Goal: Task Accomplishment & Management: Use online tool/utility

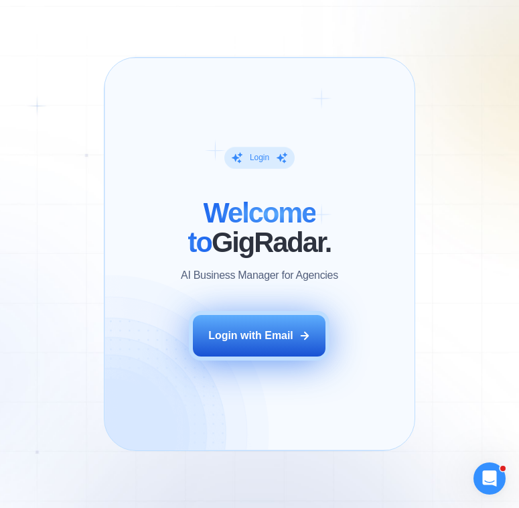
click at [308, 328] on button "Login with Email" at bounding box center [259, 336] width 133 height 42
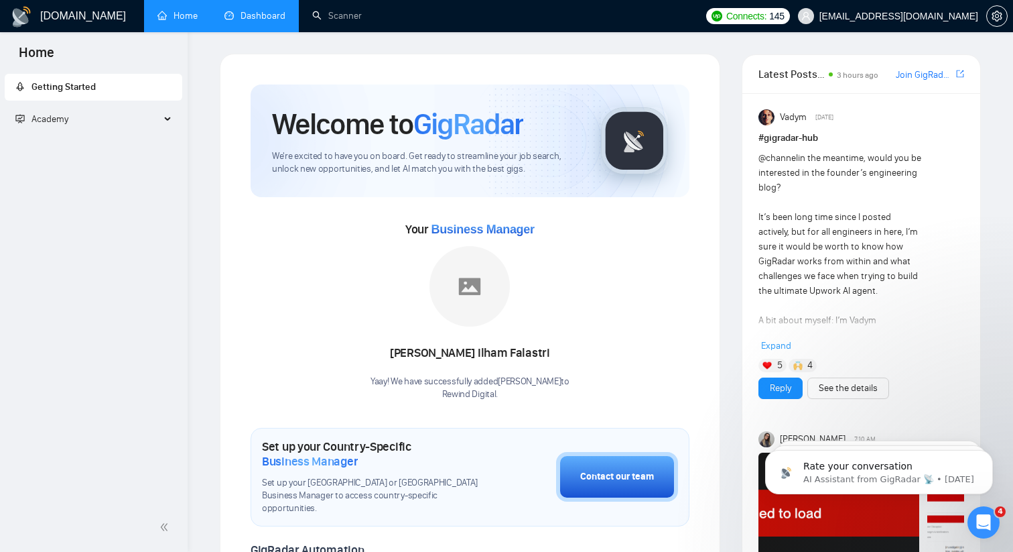
click at [231, 19] on link "Dashboard" at bounding box center [255, 15] width 61 height 11
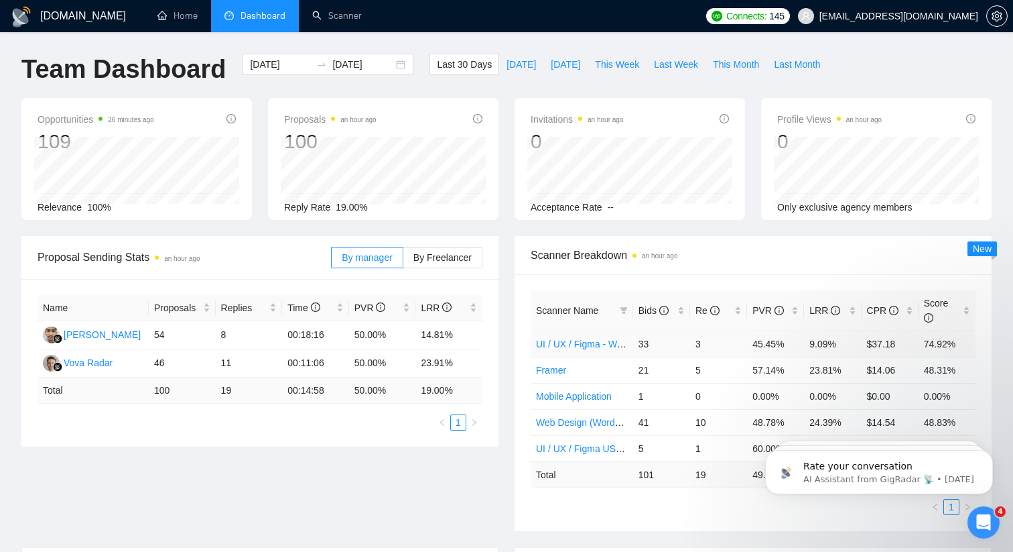
click at [519, 336] on td "UI / UX / Figma - Worldwide [Alaina]" at bounding box center [582, 343] width 103 height 26
click at [519, 346] on link "UI / UX / Figma - Worldwide [Alaina]" at bounding box center [636, 343] width 201 height 11
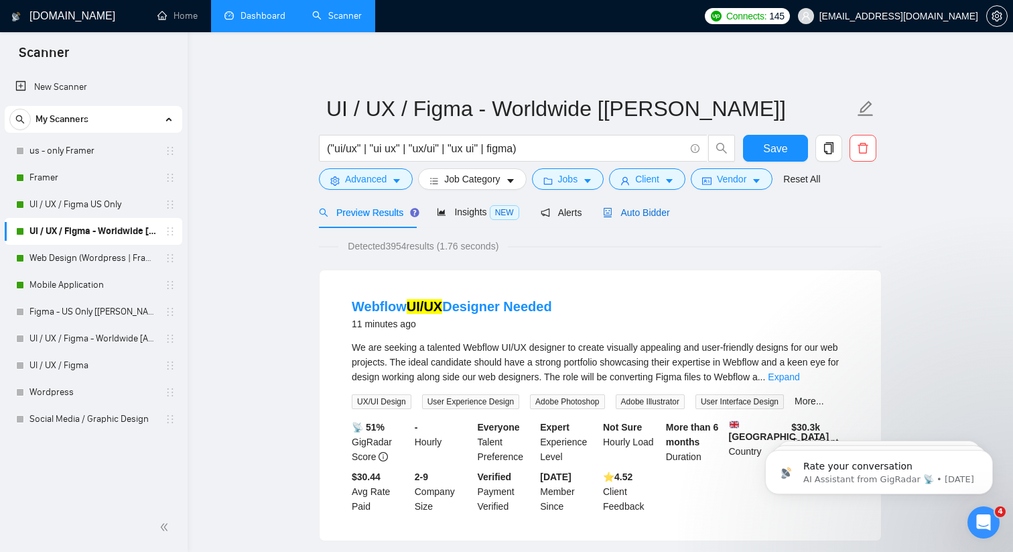
click at [519, 218] on div "Auto Bidder" at bounding box center [636, 212] width 66 height 15
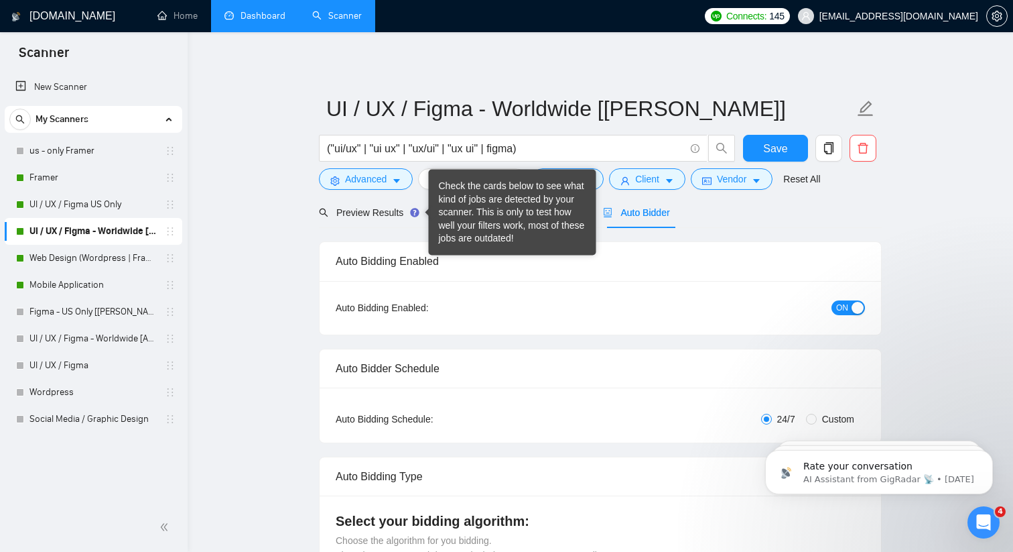
click at [519, 282] on div "Auto Bidding Enabled: ON" at bounding box center [601, 308] width 562 height 54
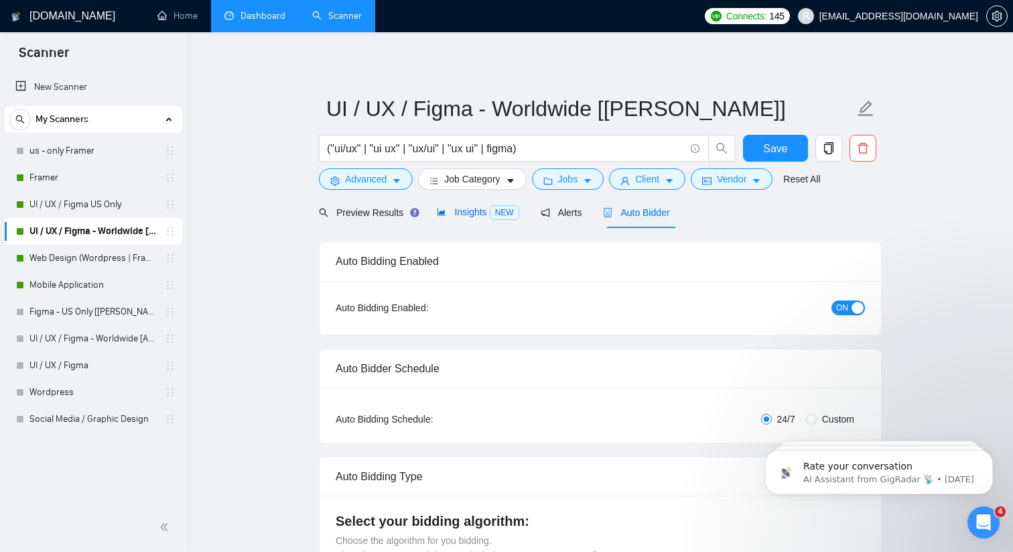
click at [453, 219] on div "Insights NEW" at bounding box center [478, 211] width 82 height 15
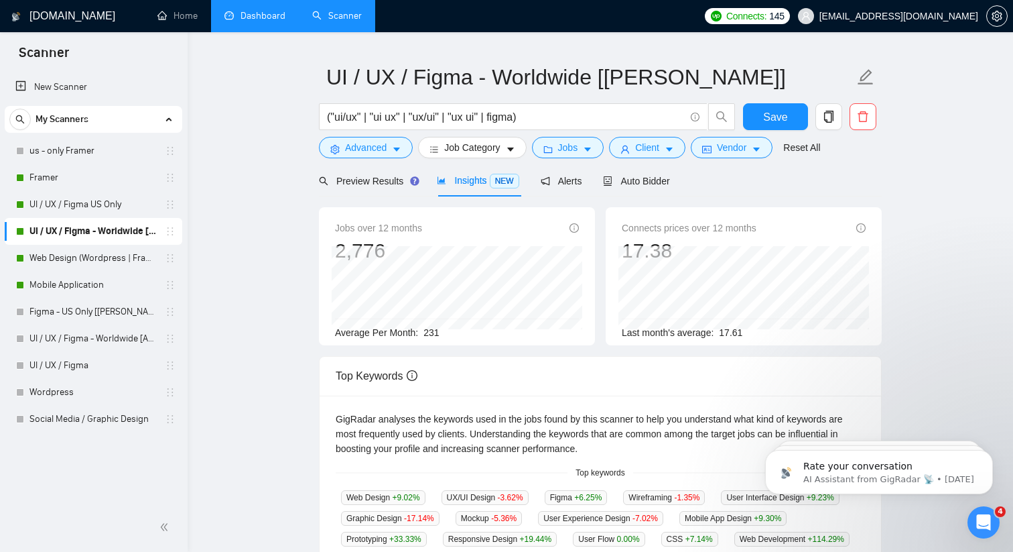
scroll to position [38, 0]
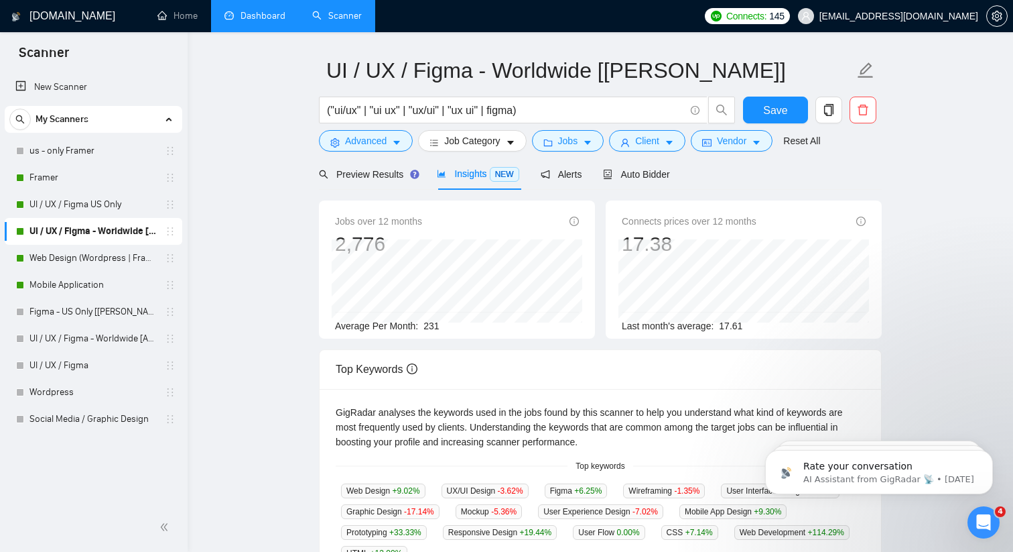
click at [259, 21] on link "Dashboard" at bounding box center [255, 15] width 61 height 11
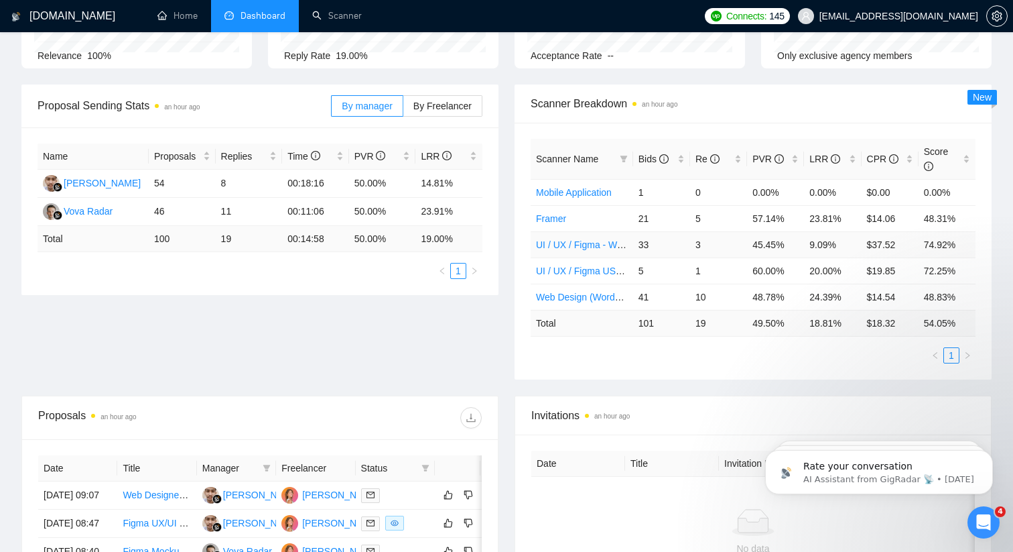
scroll to position [160, 0]
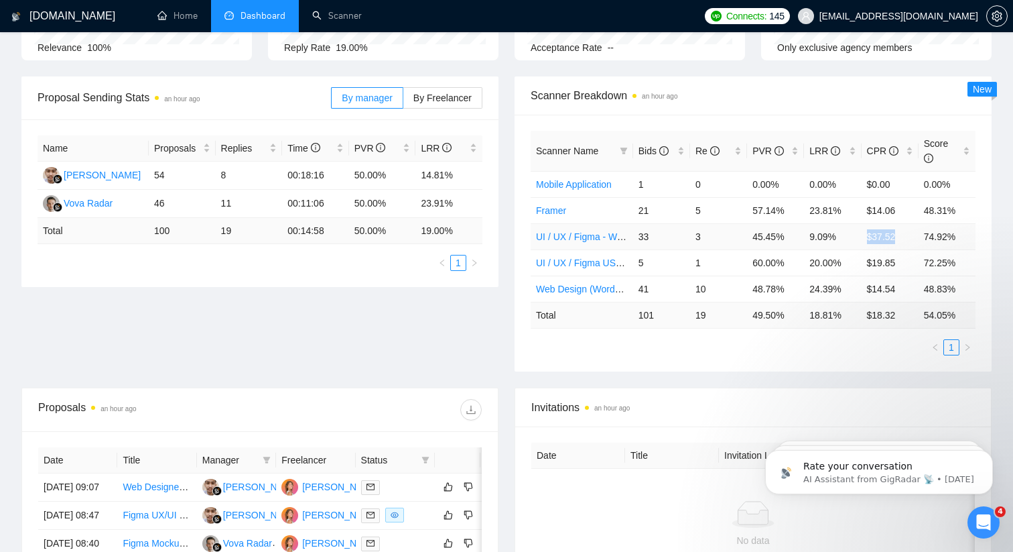
drag, startPoint x: 899, startPoint y: 235, endPoint x: 857, endPoint y: 235, distance: 42.9
click at [519, 235] on tr "UI / UX / Figma - Worldwide [Alaina] 33 3 45.45% 9.09% $37.52 74.92%" at bounding box center [753, 236] width 445 height 26
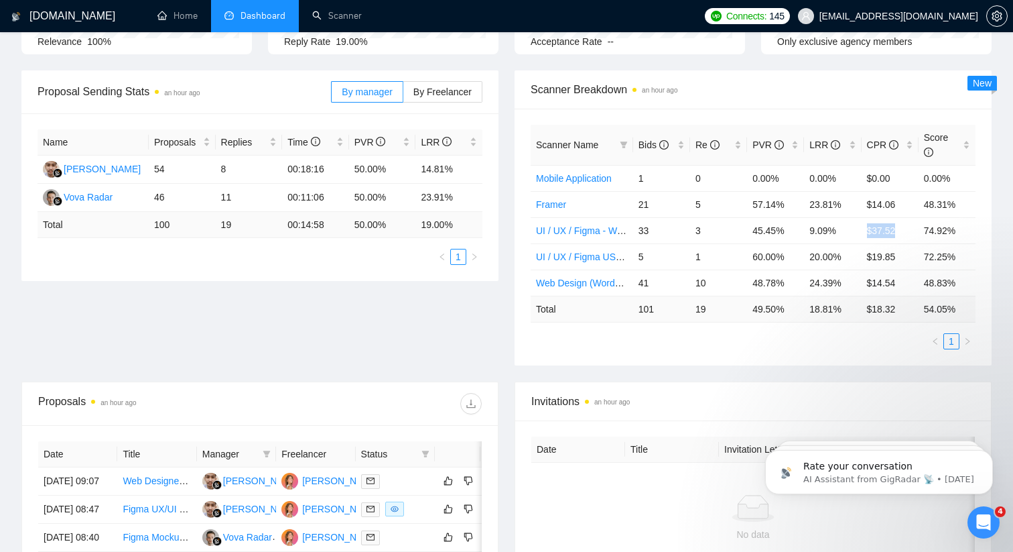
scroll to position [214, 0]
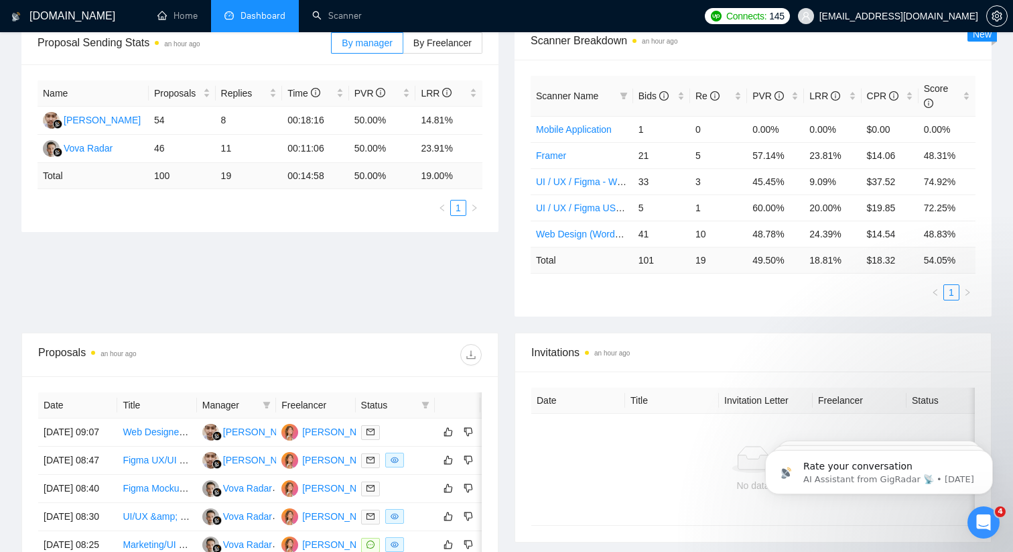
click at [519, 270] on td "19" at bounding box center [718, 260] width 57 height 26
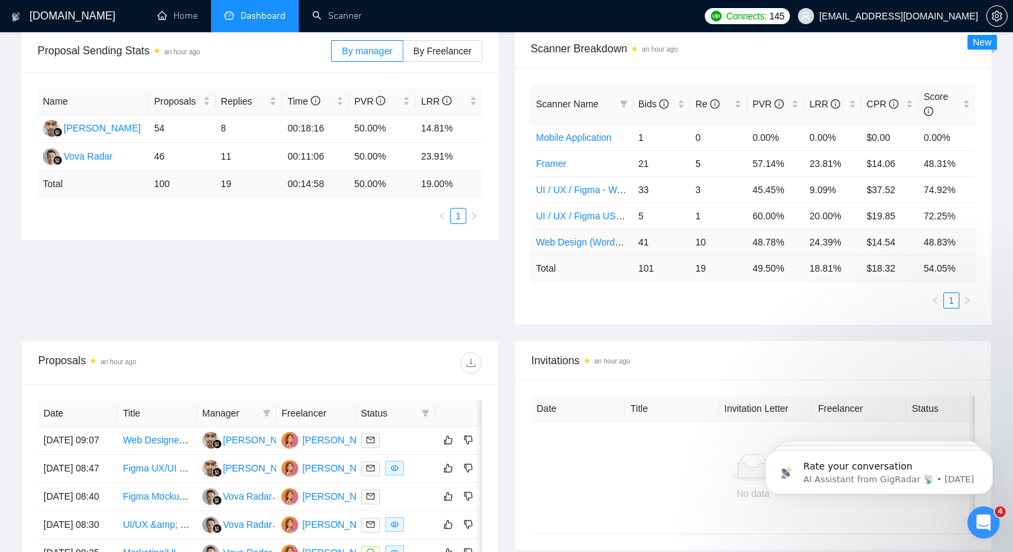
scroll to position [223, 0]
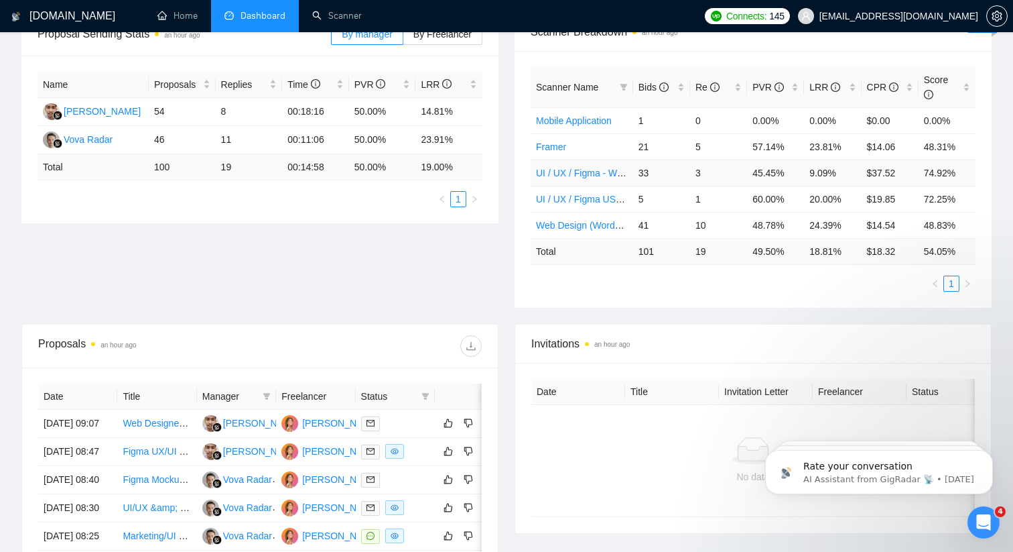
click at [519, 175] on link "UI / UX / Figma - Worldwide [Alaina]" at bounding box center [636, 173] width 201 height 11
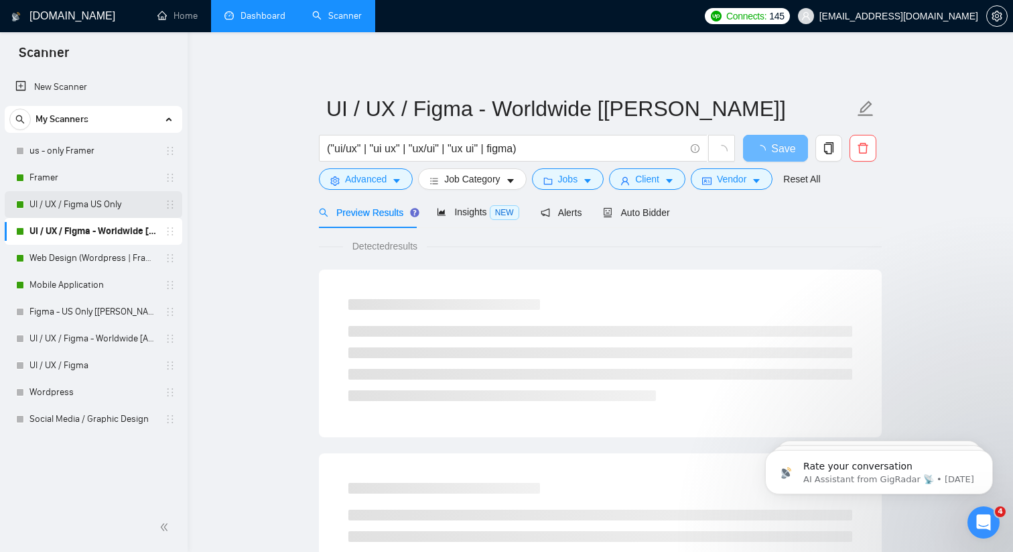
click at [71, 209] on link "UI / UX / Figma US Only" at bounding box center [92, 204] width 127 height 27
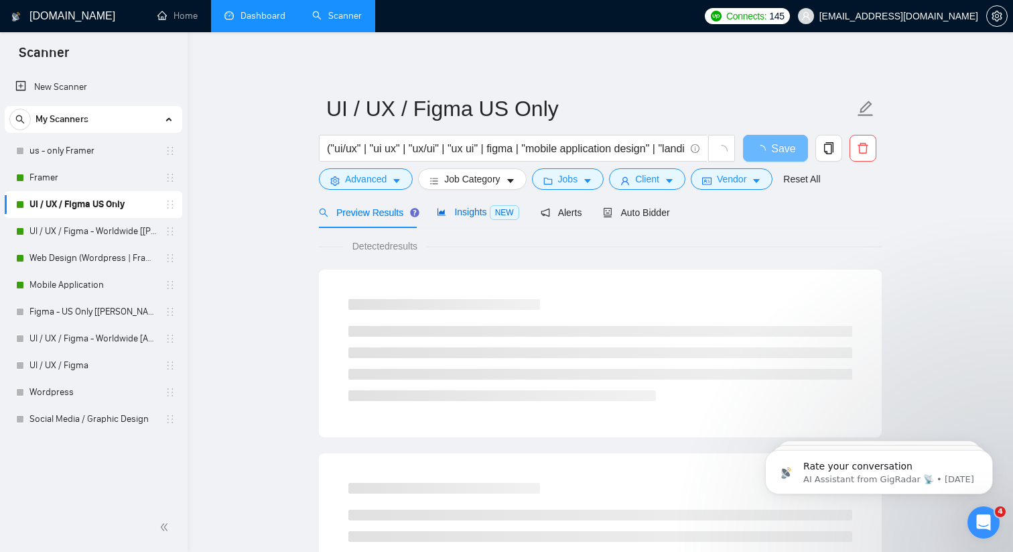
click at [485, 216] on span "Insights NEW" at bounding box center [478, 211] width 82 height 11
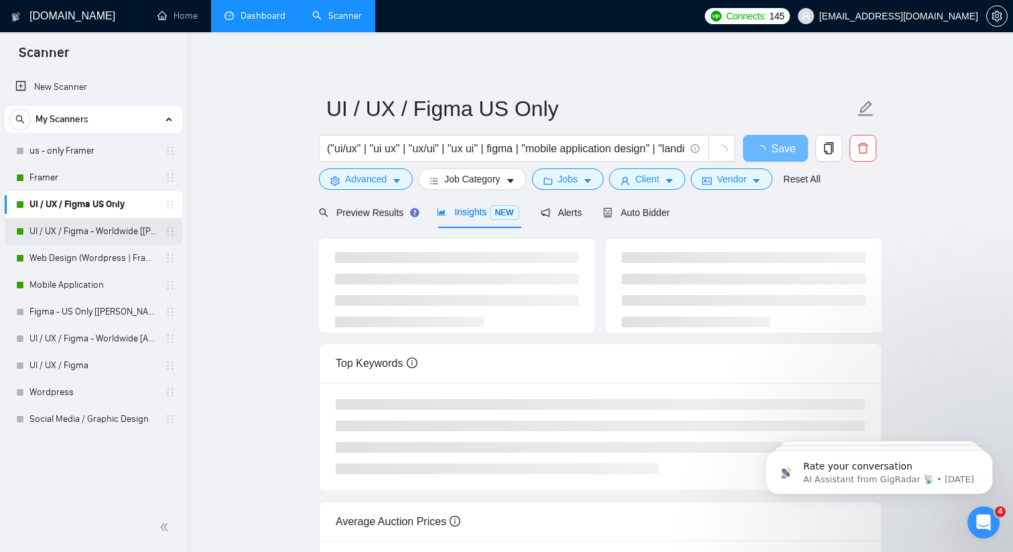
click at [107, 225] on link "UI / UX / Figma - Worldwide [Alaina]" at bounding box center [92, 231] width 127 height 27
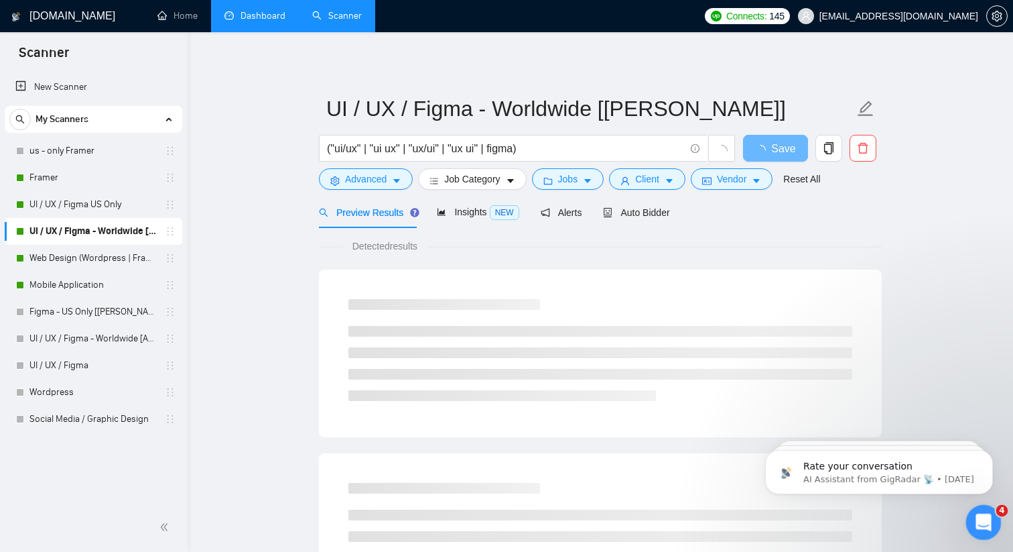
click at [519, 507] on icon "Open Intercom Messenger" at bounding box center [982, 520] width 22 height 22
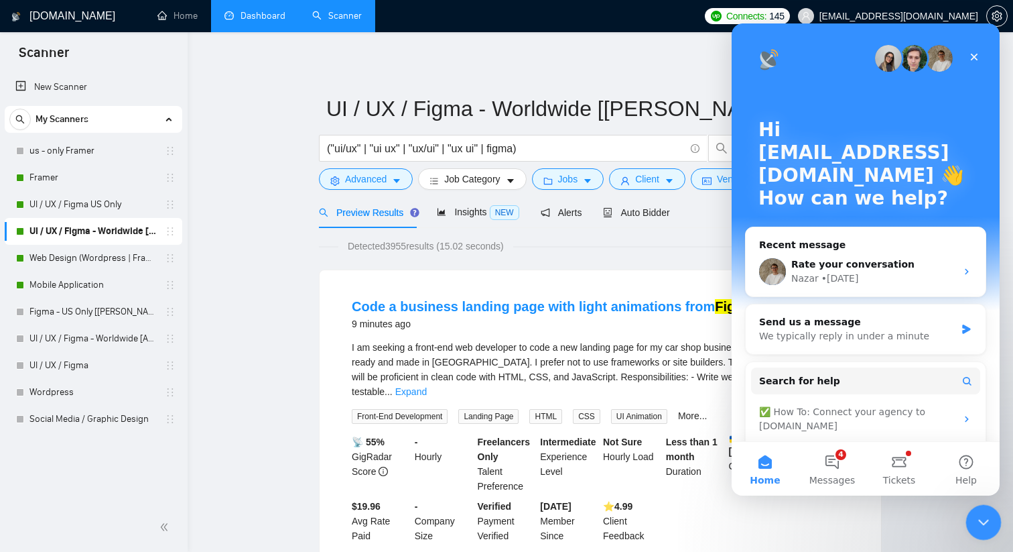
click at [519, 507] on icon "Close Intercom Messenger" at bounding box center [982, 520] width 16 height 16
